Goal: Information Seeking & Learning: Learn about a topic

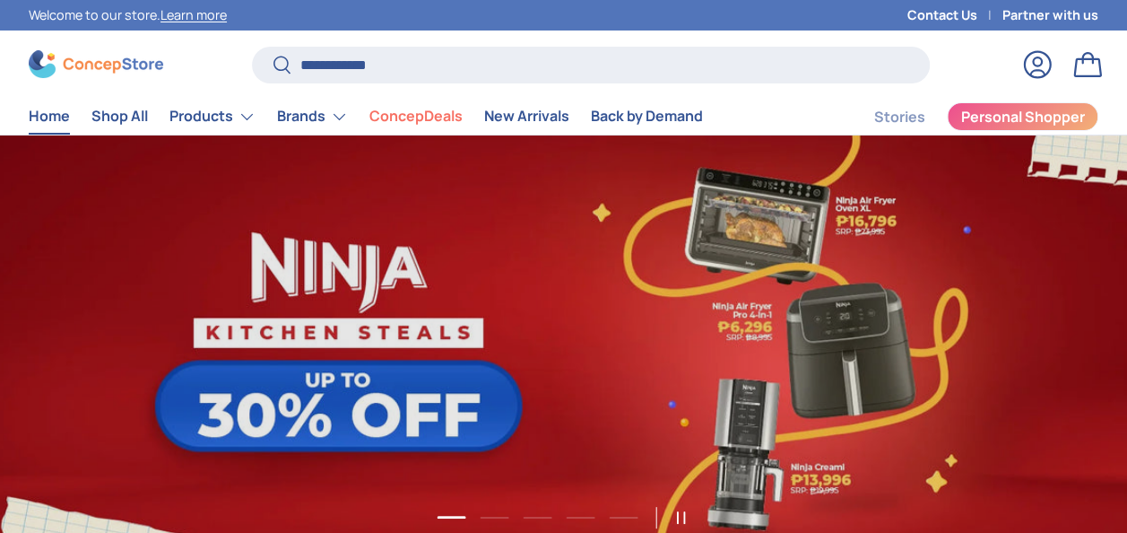
scroll to position [4540, 7087]
type input "**********"
click at [252, 45] on button "Search" at bounding box center [272, 66] width 40 height 42
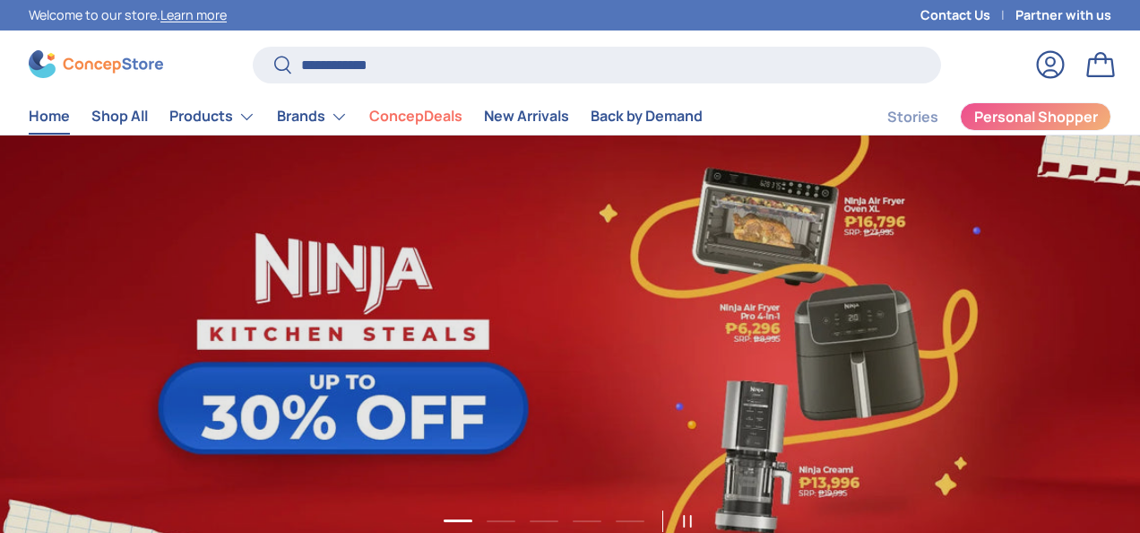
scroll to position [4560, 7149]
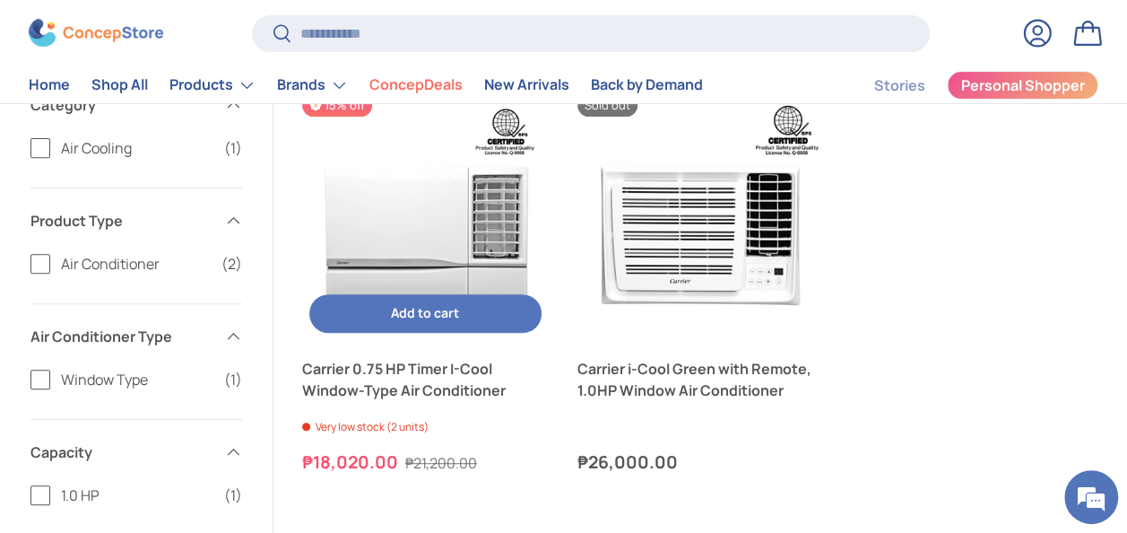
scroll to position [267, 0]
click at [387, 238] on img "Carrier 0.75 HP Timer I-Cool Window-Type Air Conditioner" at bounding box center [425, 218] width 247 height 247
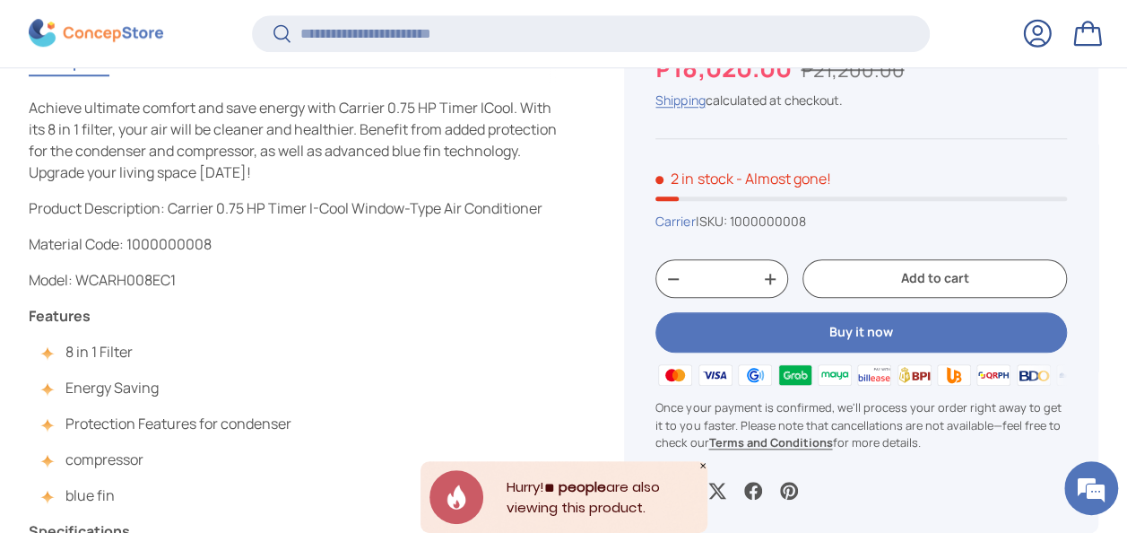
scroll to position [760, 0]
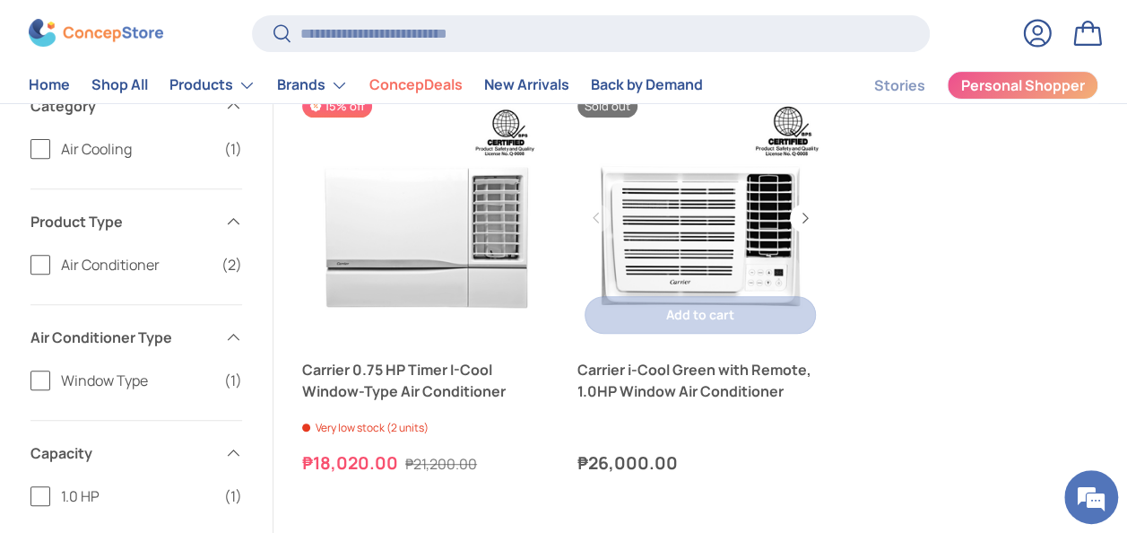
click at [685, 238] on link "Carrier i-Cool Green with Remote, 1.0HP Window Air Conditioner" at bounding box center [700, 218] width 247 height 247
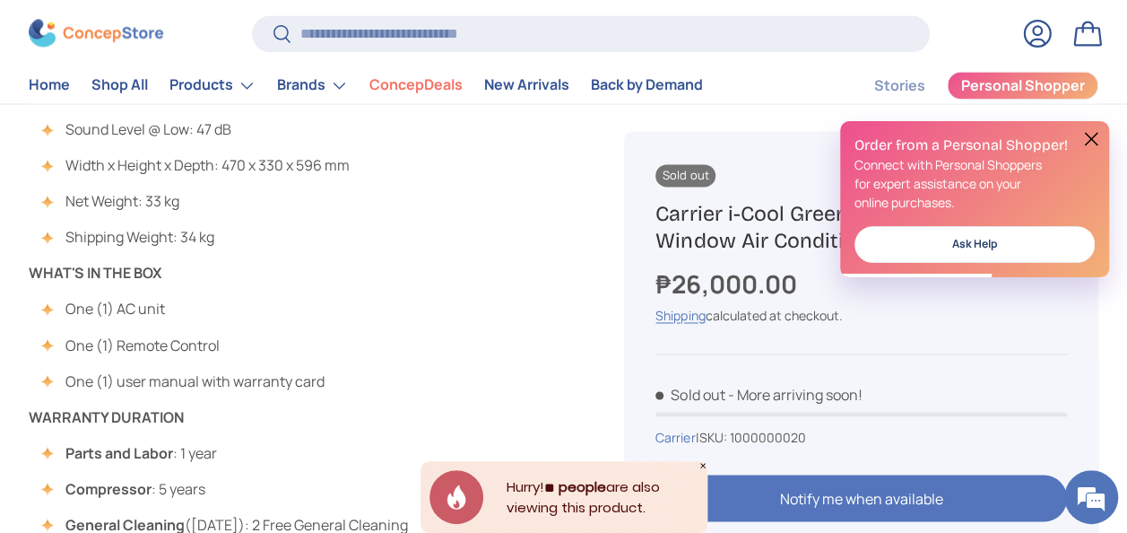
click at [1093, 137] on button at bounding box center [1091, 139] width 22 height 22
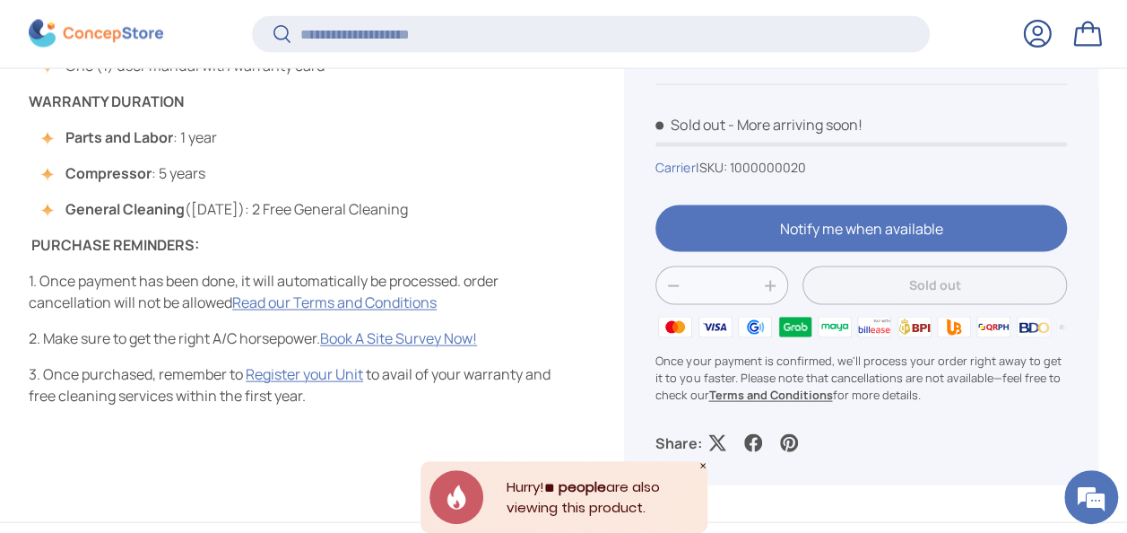
scroll to position [1671, 0]
click at [700, 468] on icon "Close" at bounding box center [702, 465] width 9 height 9
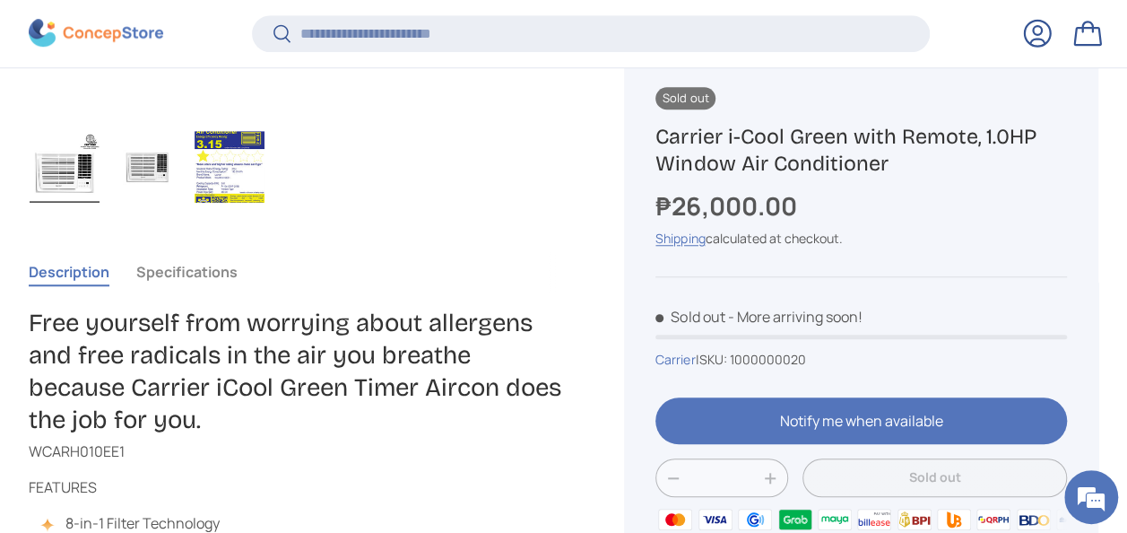
scroll to position [663, 0]
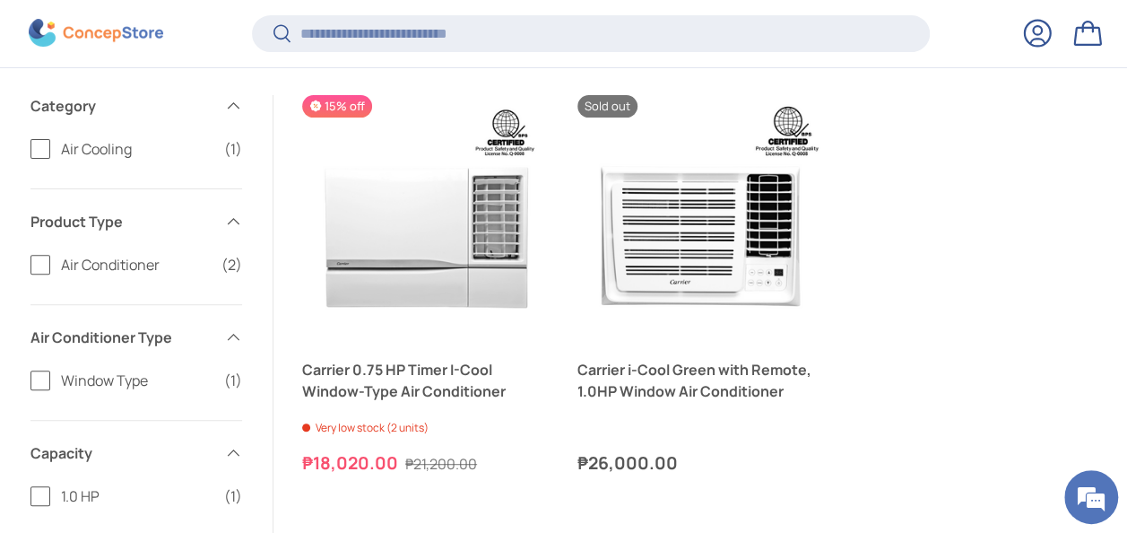
scroll to position [267, 0]
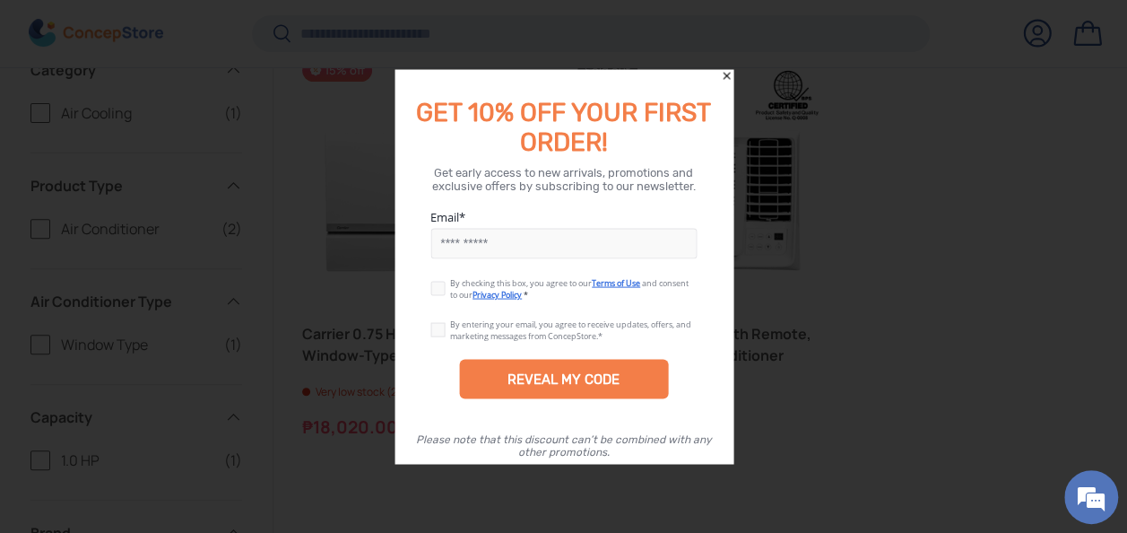
click at [723, 72] on icon "Close" at bounding box center [726, 76] width 13 height 13
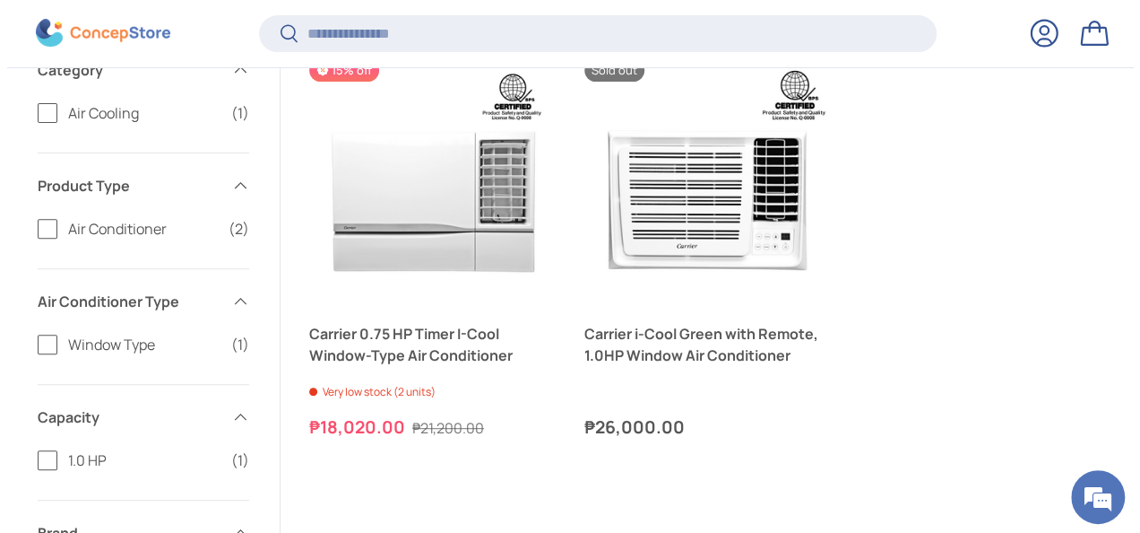
scroll to position [258, 0]
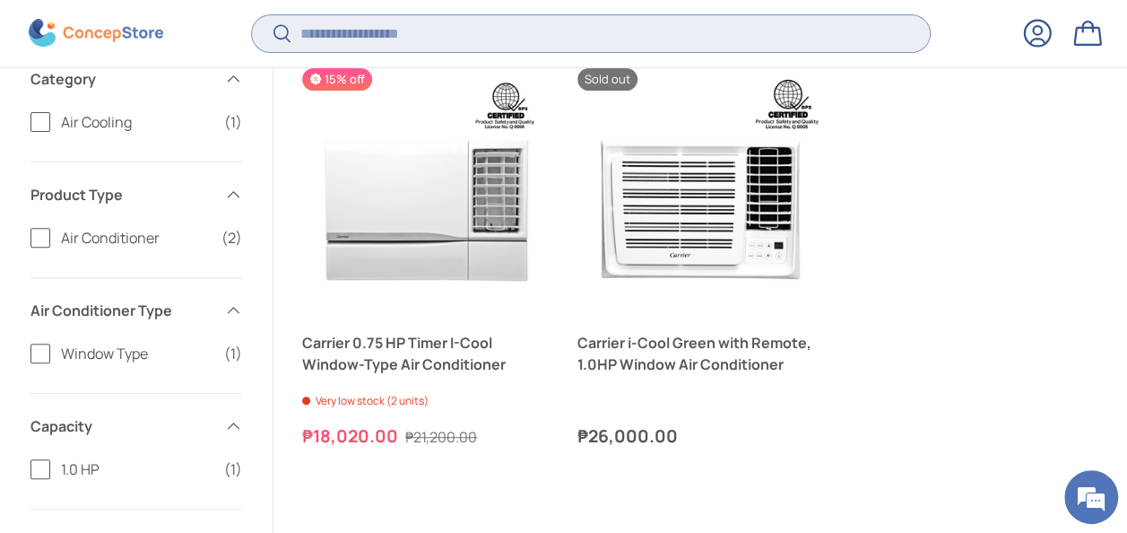
click at [414, 37] on input "Search" at bounding box center [591, 33] width 678 height 37
type input "******"
click at [252, 14] on button "Search" at bounding box center [272, 35] width 40 height 42
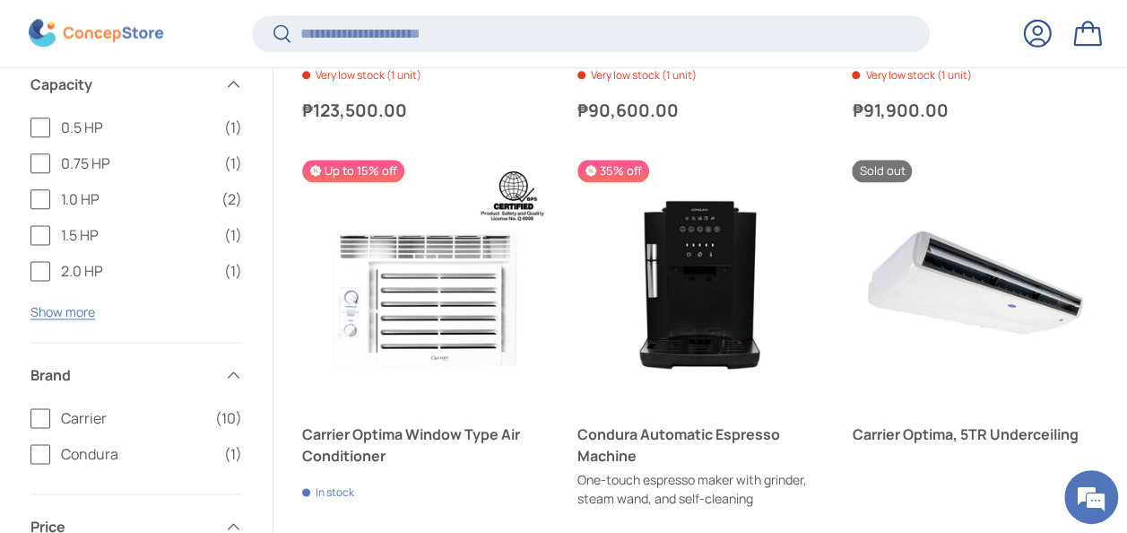
scroll to position [1100, 0]
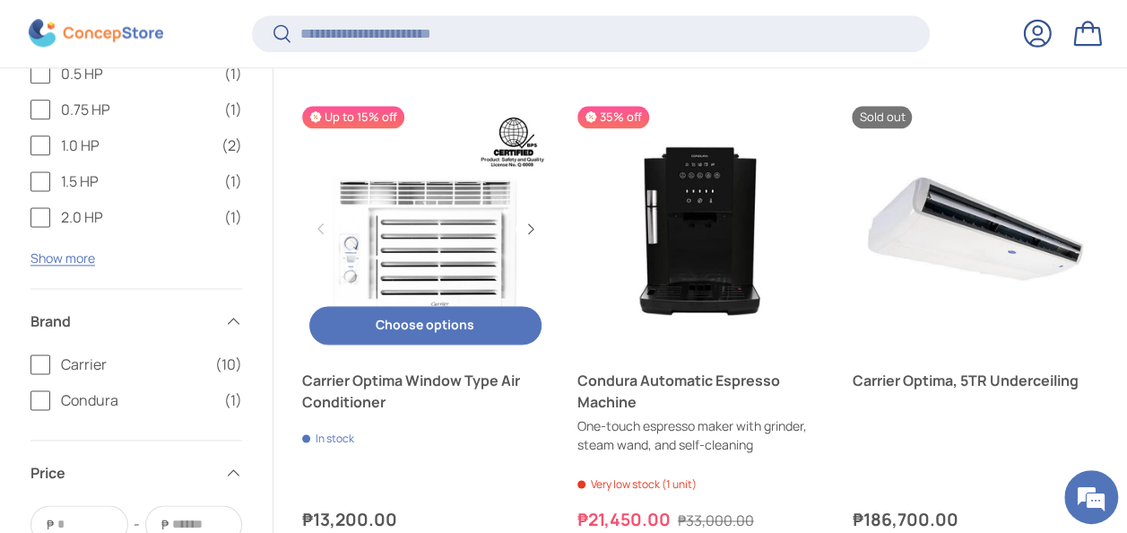
click at [361, 382] on link "Carrier Optima Window Type Air Conditioner" at bounding box center [425, 390] width 247 height 43
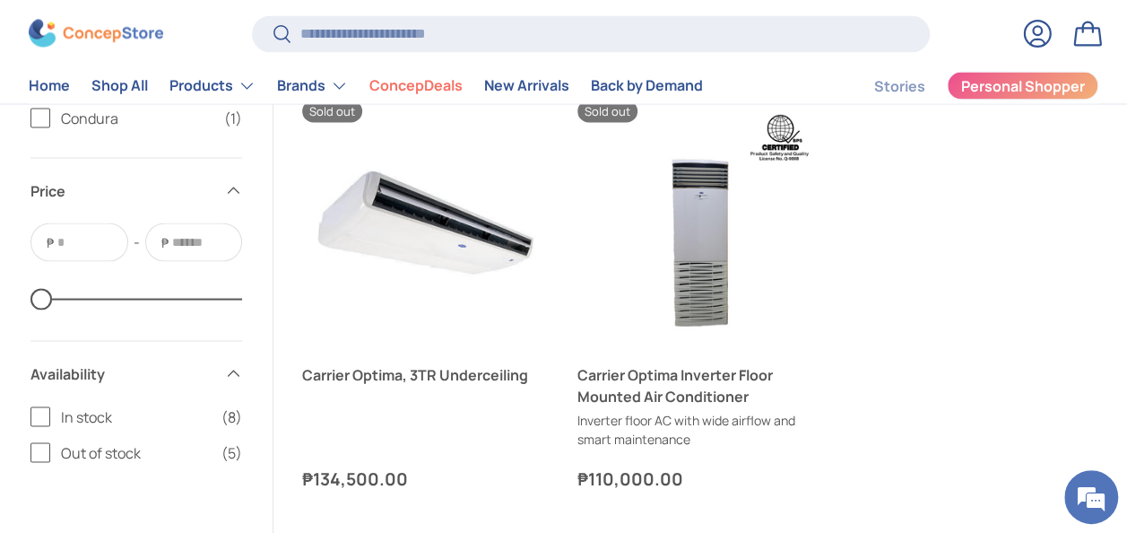
scroll to position [1596, 0]
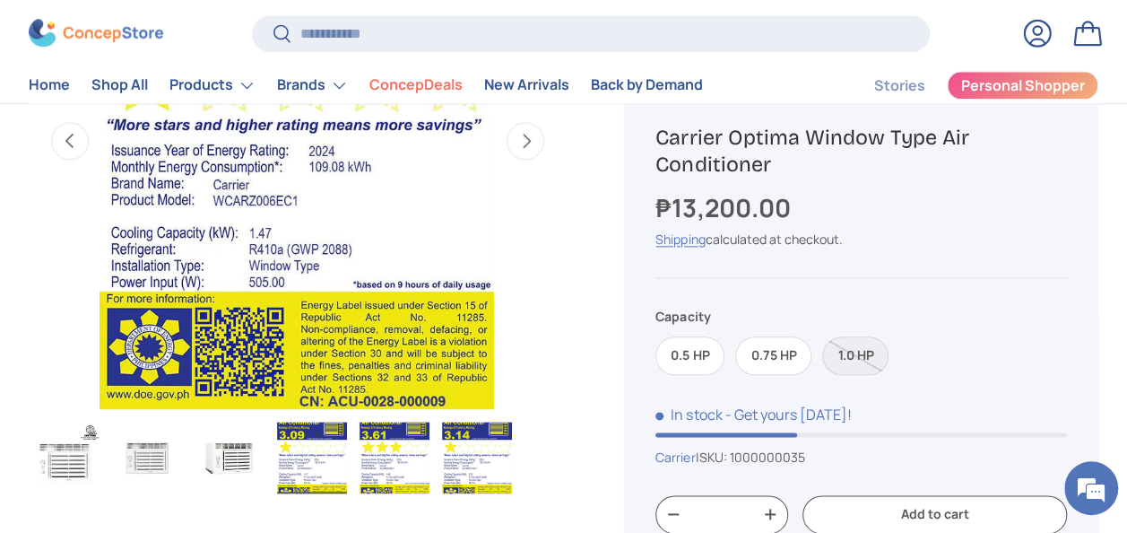
scroll to position [888, 0]
